Goal: Use online tool/utility: Utilize a website feature to perform a specific function

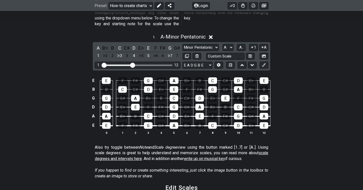
scroll to position [152, 0]
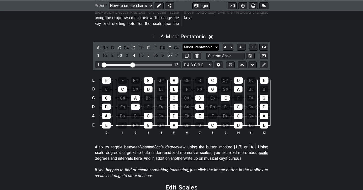
click at [207, 44] on select "Minor Pentatonic New Scale Minor Pentatonic Major Pentatonic Minor Blues Major …" at bounding box center [200, 47] width 36 height 7
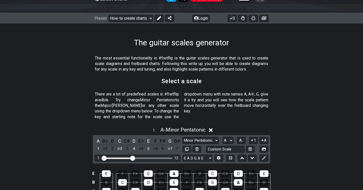
scroll to position [67, 0]
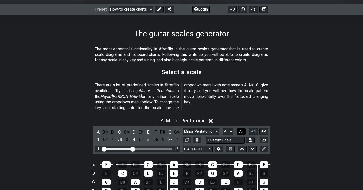
click at [241, 129] on span "A.." at bounding box center [241, 131] width 4 height 5
click at [241, 129] on span "1..7" at bounding box center [241, 131] width 6 height 5
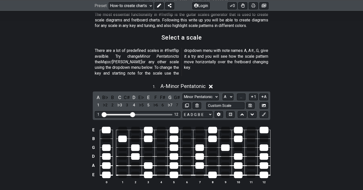
scroll to position [103, 0]
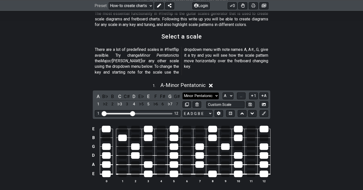
click at [204, 92] on select "Minor Pentatonic New Scale Minor Pentatonic Major Pentatonic Minor Blues Major …" at bounding box center [200, 95] width 36 height 7
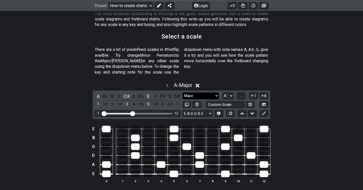
click at [216, 92] on select "Minor Pentatonic New Scale Minor Pentatonic Major Pentatonic Minor Blues Major …" at bounding box center [200, 95] width 36 height 7
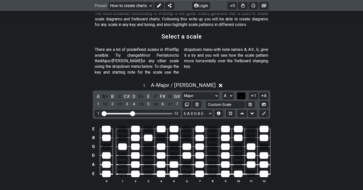
click at [241, 93] on span "..." at bounding box center [241, 95] width 2 height 5
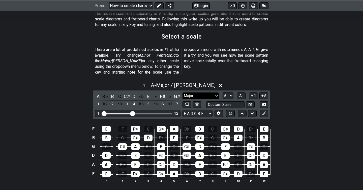
click at [218, 92] on select "Minor Pentatonic New Scale Minor Pentatonic Major Pentatonic Minor Blues Major …" at bounding box center [200, 95] width 36 height 7
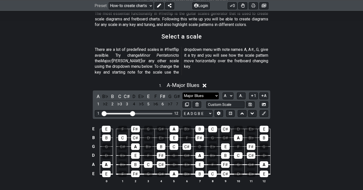
click at [211, 92] on select "Minor Pentatonic New Scale Minor Pentatonic Major Pentatonic Minor Blues Major …" at bounding box center [200, 95] width 36 height 7
select select "Major / [PERSON_NAME]"
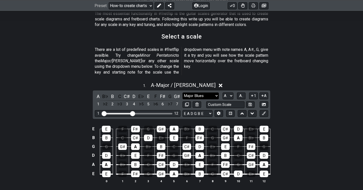
click at [212, 92] on select "Minor Pentatonic New Scale Minor Pentatonic Major Pentatonic Minor Blues Major …" at bounding box center [200, 95] width 36 height 7
click at [218, 111] on icon at bounding box center [219, 113] width 4 height 4
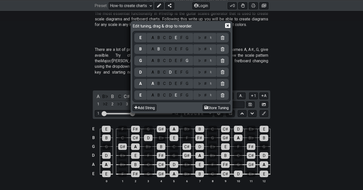
click at [229, 25] on icon at bounding box center [227, 25] width 5 height 5
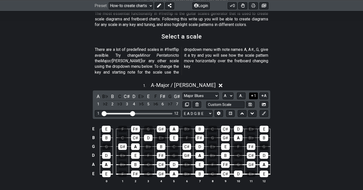
click at [249, 92] on button "1" at bounding box center [253, 95] width 9 height 7
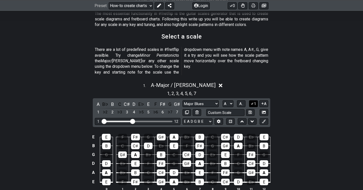
click at [252, 101] on icon at bounding box center [252, 103] width 5 height 4
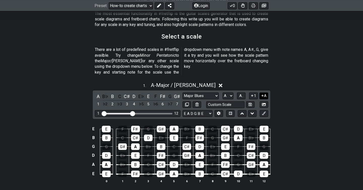
click at [263, 94] on icon at bounding box center [262, 96] width 5 height 4
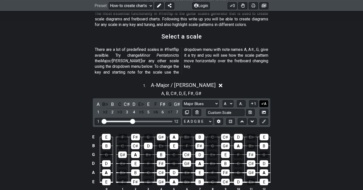
click at [263, 101] on icon at bounding box center [262, 103] width 5 height 4
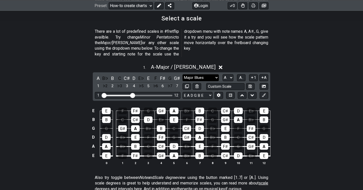
scroll to position [122, 0]
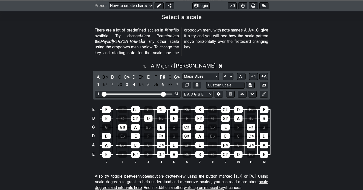
drag, startPoint x: 133, startPoint y: 88, endPoint x: 162, endPoint y: 89, distance: 29.5
click at [162, 94] on input "Visible fret range" at bounding box center [138, 94] width 72 height 0
